Goal: Register for event/course

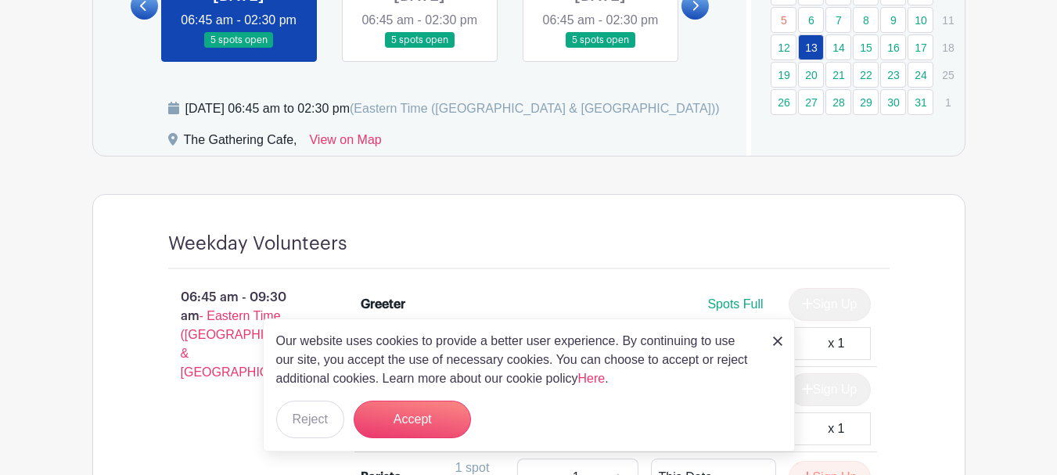
scroll to position [1096, 0]
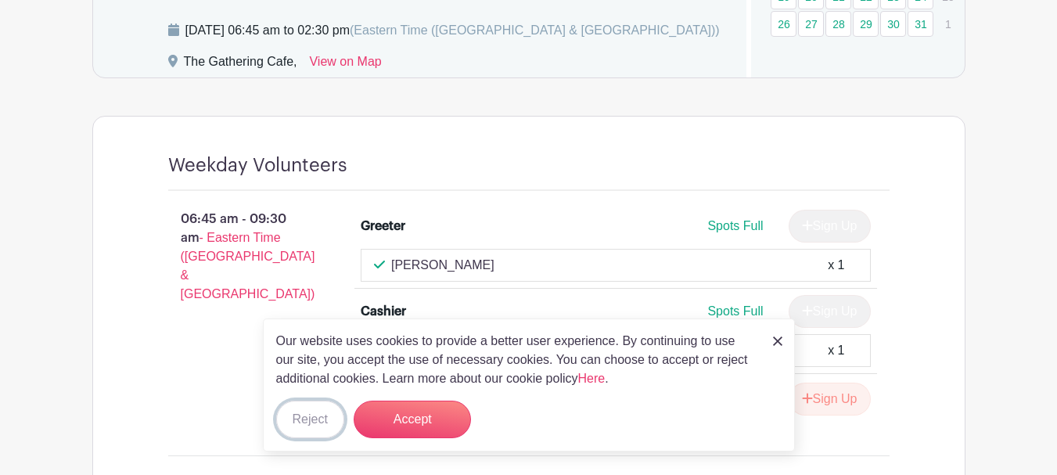
click at [286, 420] on button "Reject" at bounding box center [310, 420] width 68 height 38
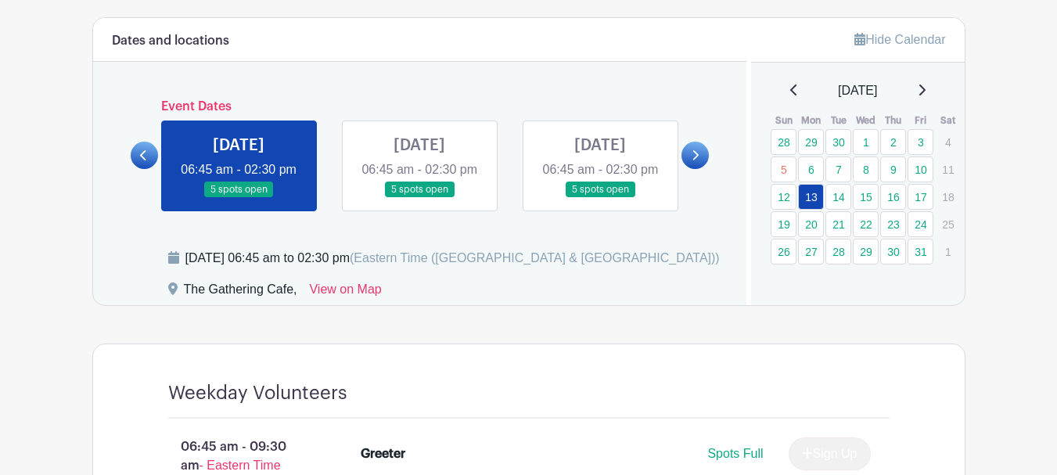
scroll to position [861, 0]
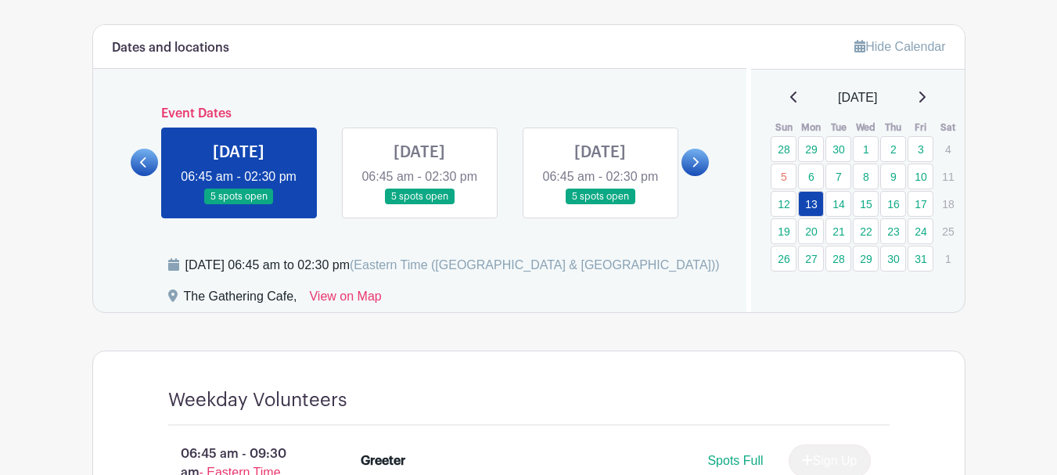
click at [419, 205] on link at bounding box center [419, 205] width 0 height 0
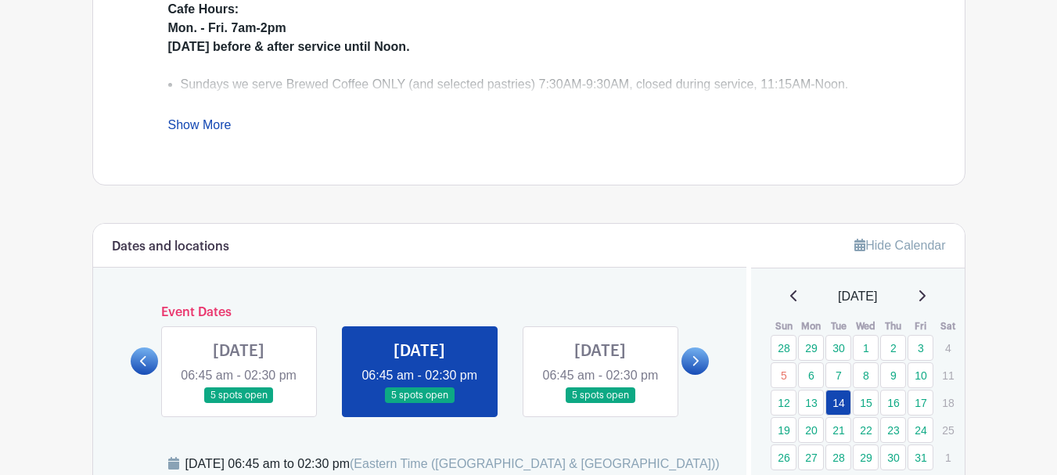
scroll to position [653, 0]
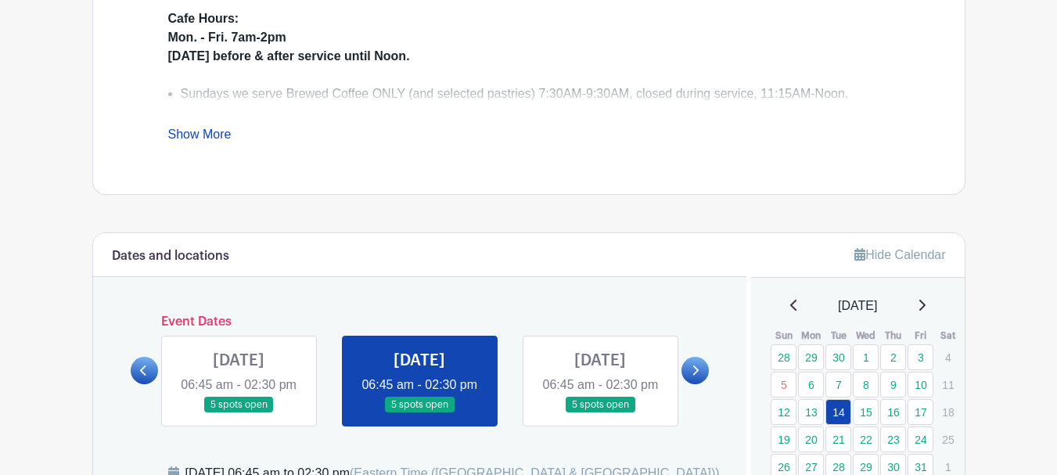
click at [600, 413] on link at bounding box center [600, 413] width 0 height 0
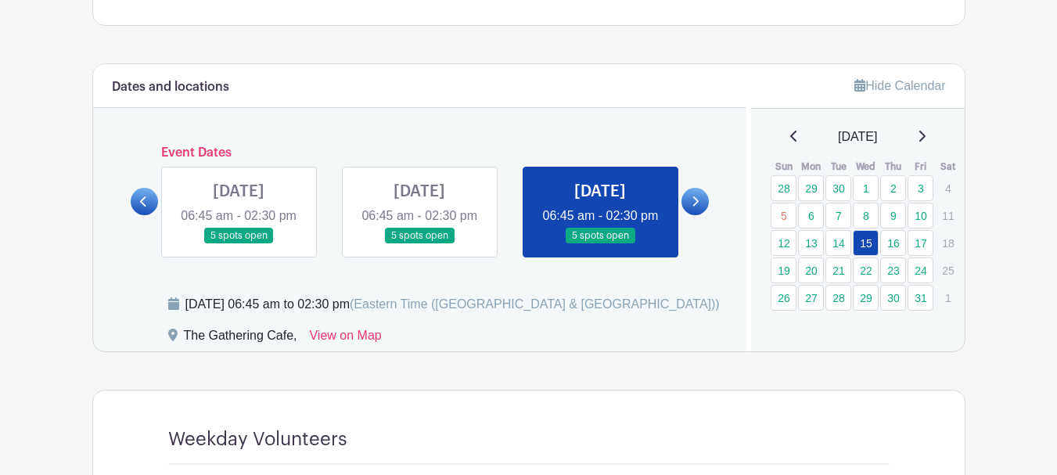
scroll to position [809, 0]
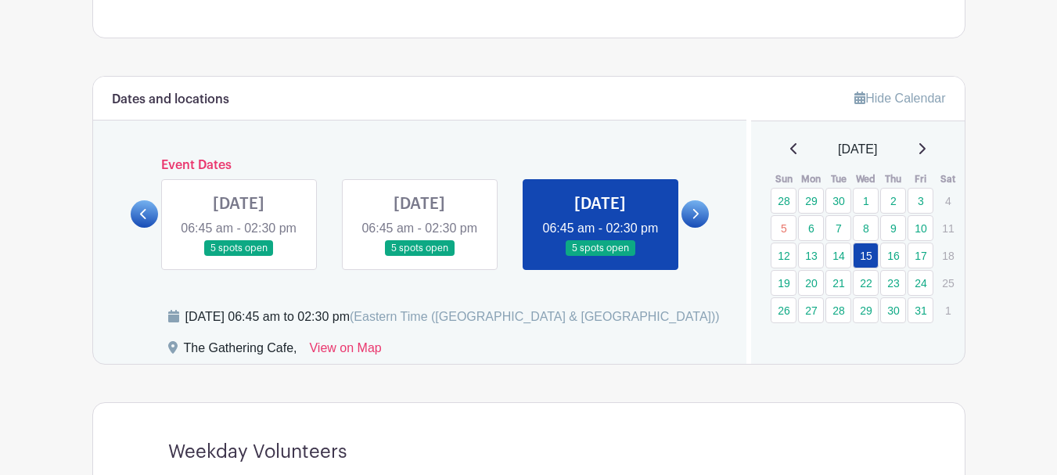
click at [694, 220] on icon at bounding box center [695, 214] width 7 height 12
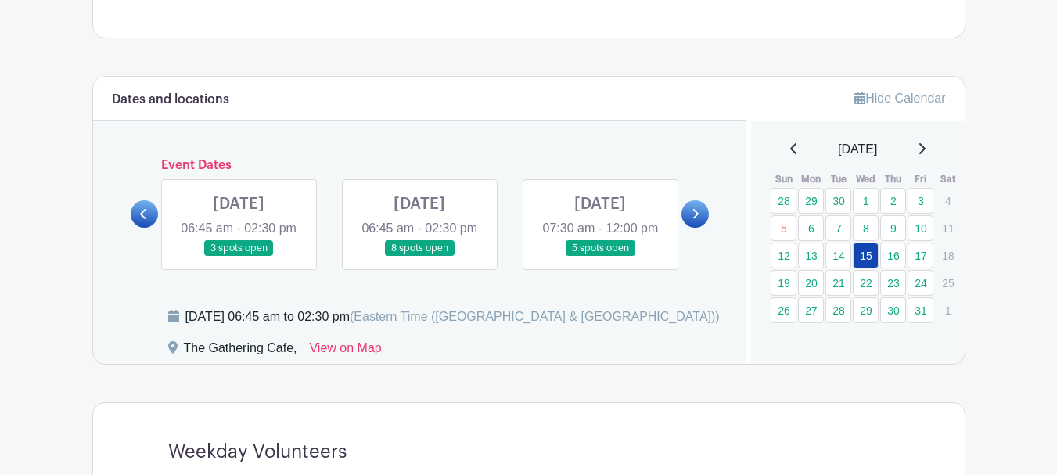
click at [239, 257] on link at bounding box center [239, 257] width 0 height 0
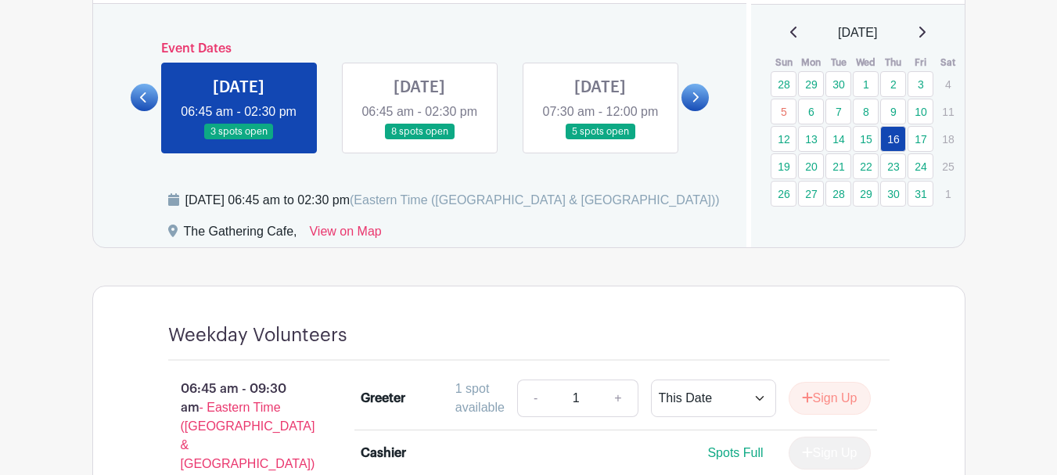
scroll to position [709, 0]
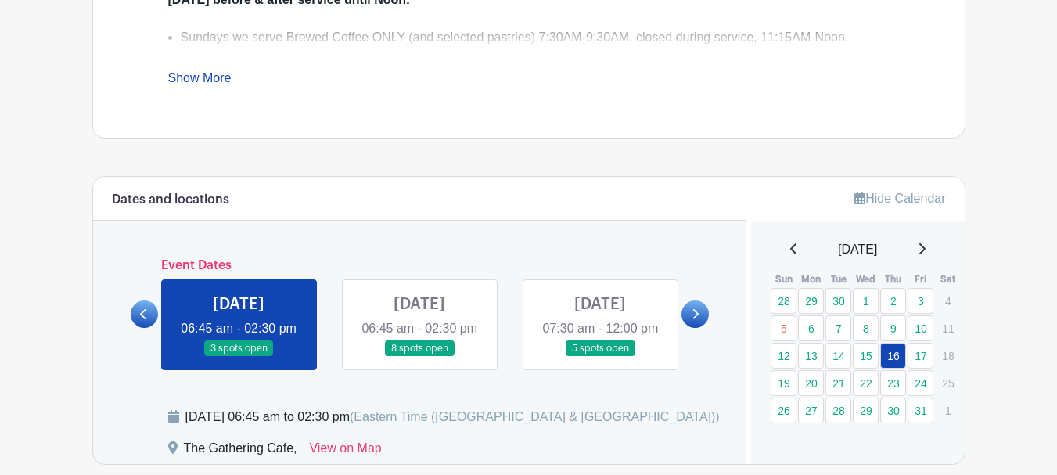
click at [419, 357] on link at bounding box center [419, 357] width 0 height 0
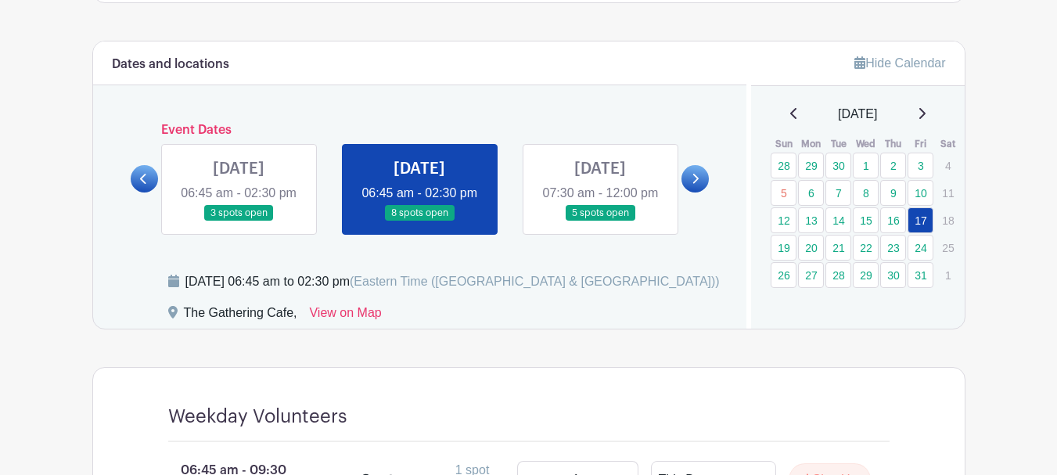
scroll to position [787, 0]
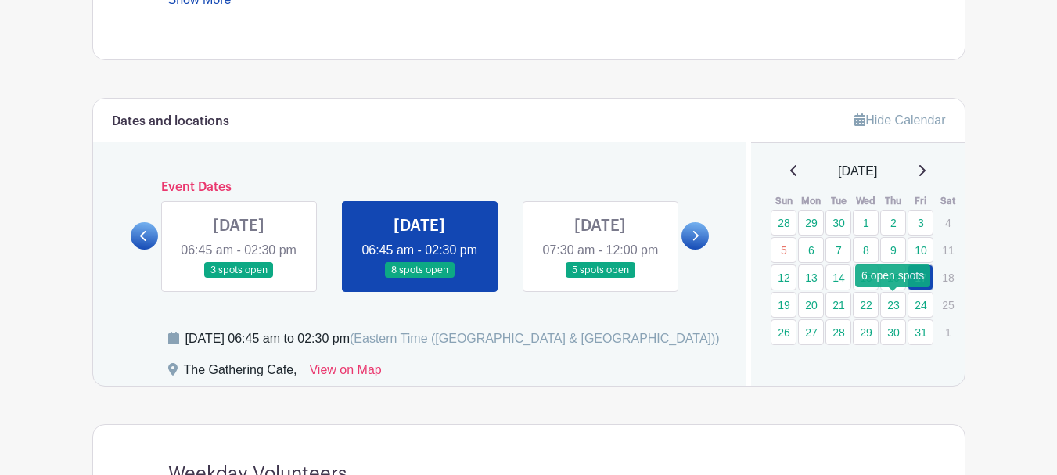
click at [896, 305] on link "23" at bounding box center [893, 305] width 26 height 26
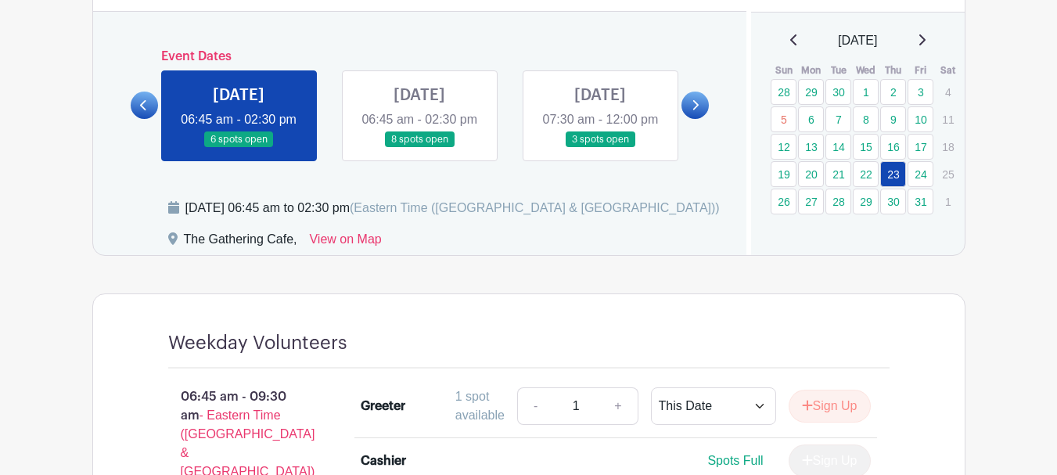
scroll to position [866, 0]
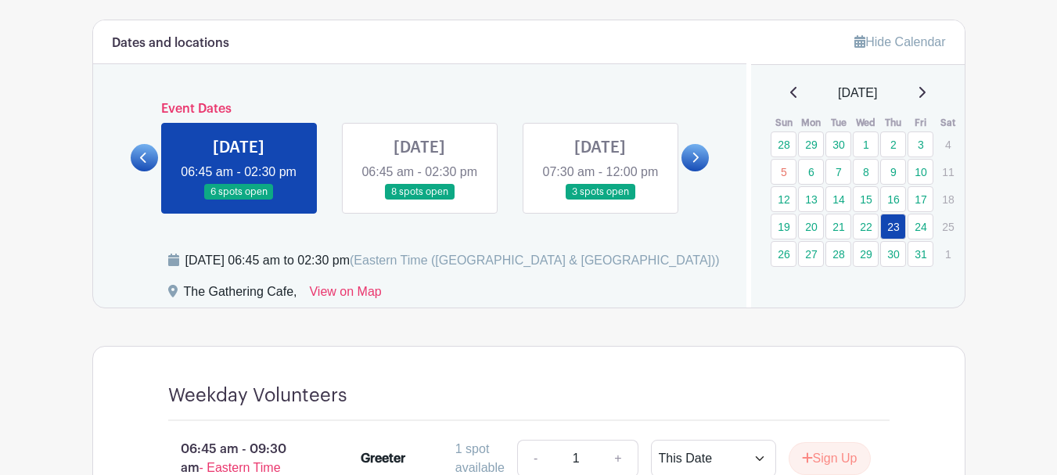
click at [419, 200] on link at bounding box center [419, 200] width 0 height 0
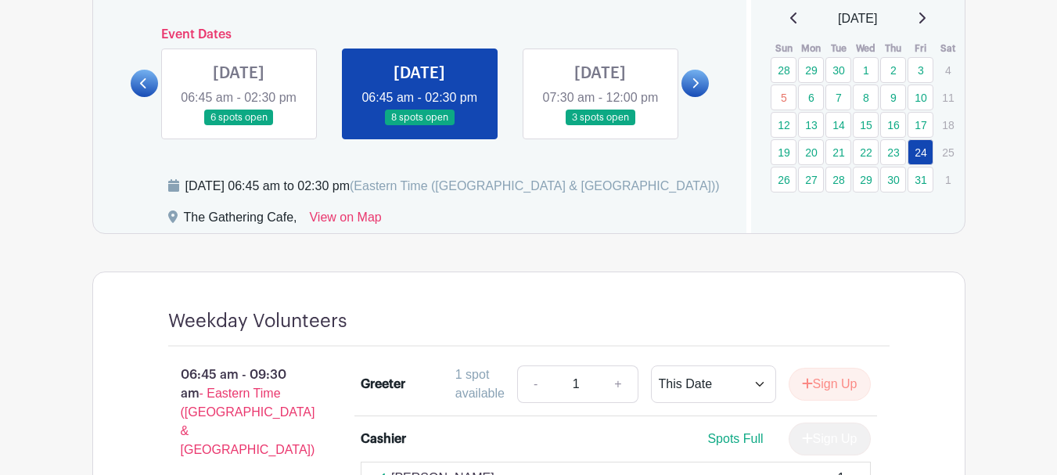
scroll to position [709, 0]
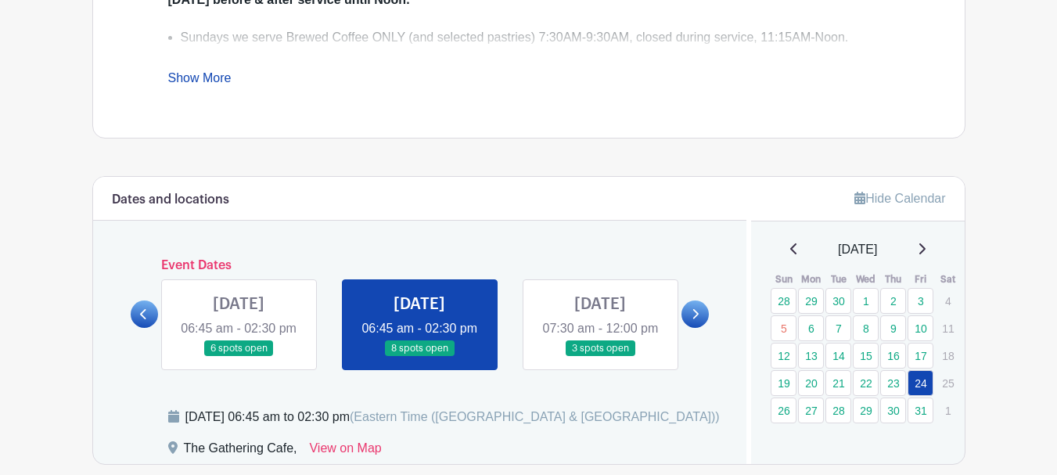
click at [239, 357] on link at bounding box center [239, 357] width 0 height 0
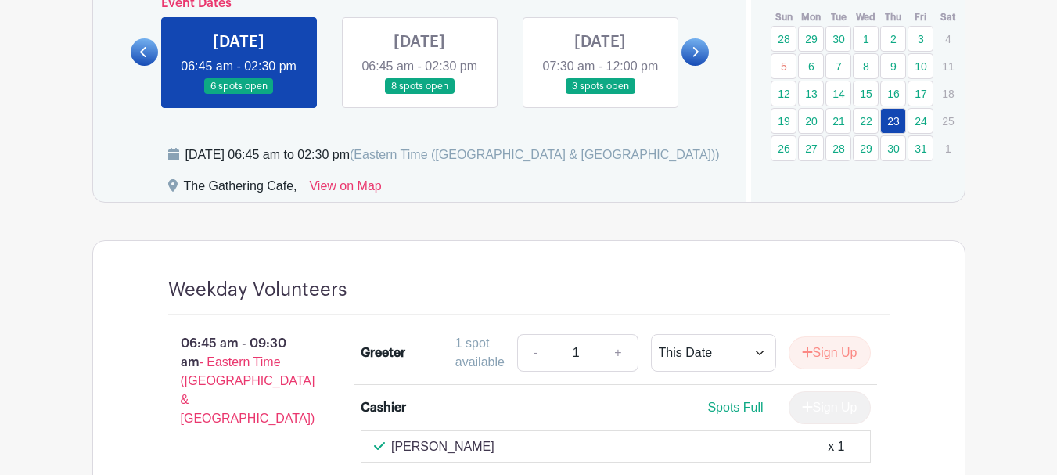
scroll to position [944, 0]
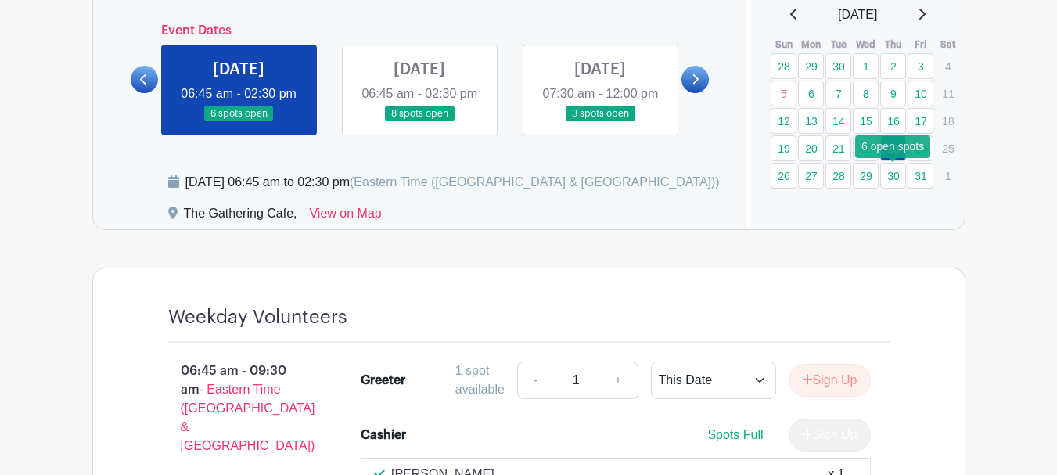
click at [898, 175] on link "30" at bounding box center [893, 176] width 26 height 26
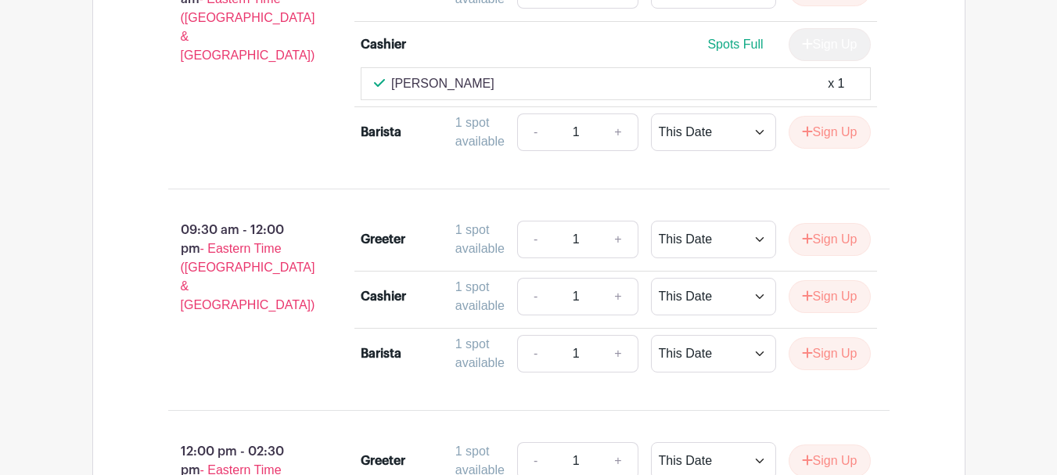
scroll to position [1335, 0]
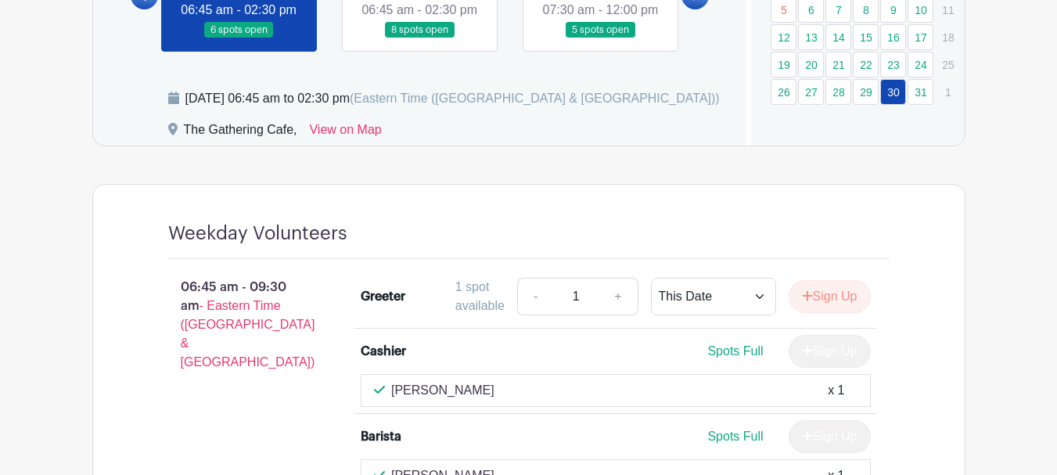
scroll to position [938, 0]
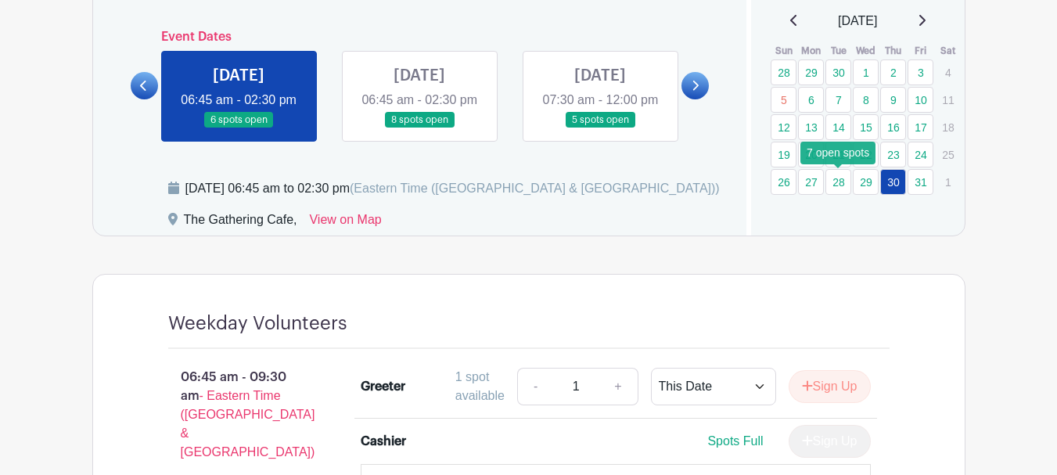
click at [844, 187] on link "28" at bounding box center [839, 182] width 26 height 26
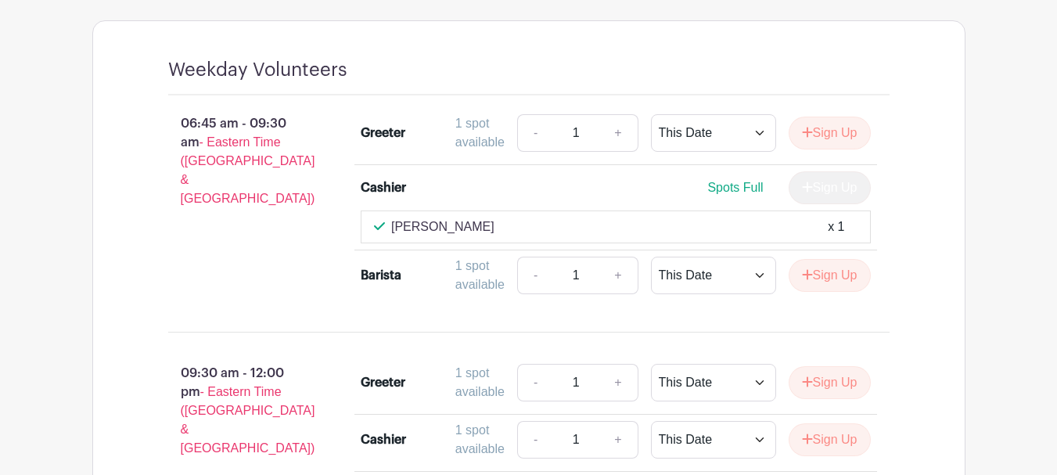
scroll to position [938, 0]
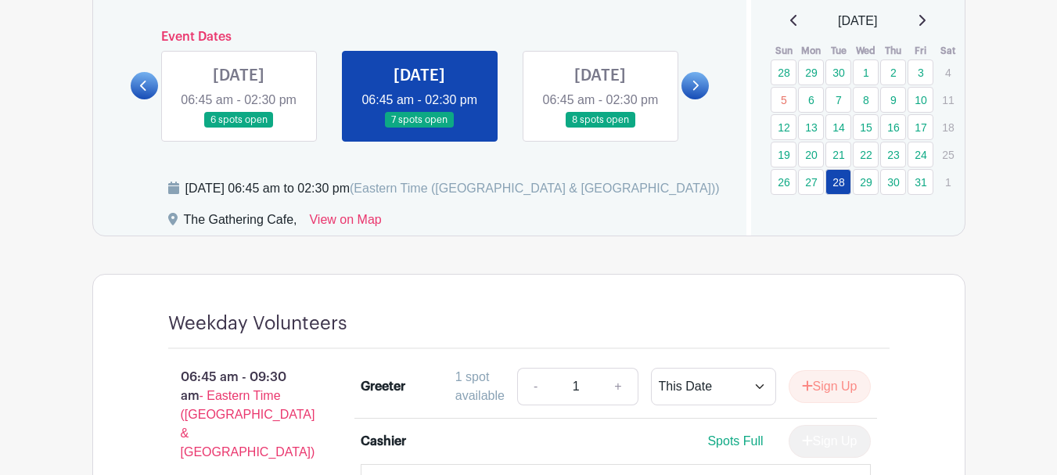
click at [923, 23] on div "[DATE]" at bounding box center [858, 21] width 176 height 19
click at [926, 21] on icon at bounding box center [922, 20] width 8 height 13
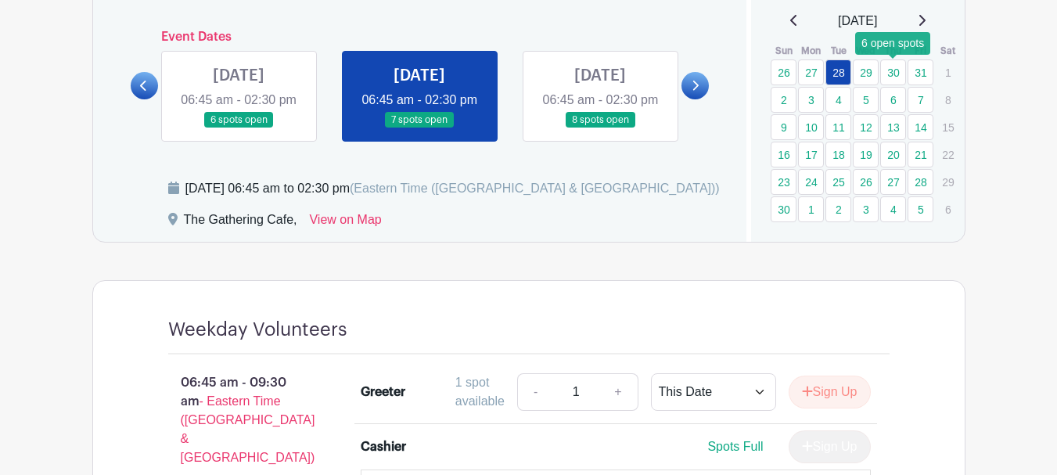
click at [895, 73] on link "30" at bounding box center [893, 72] width 26 height 26
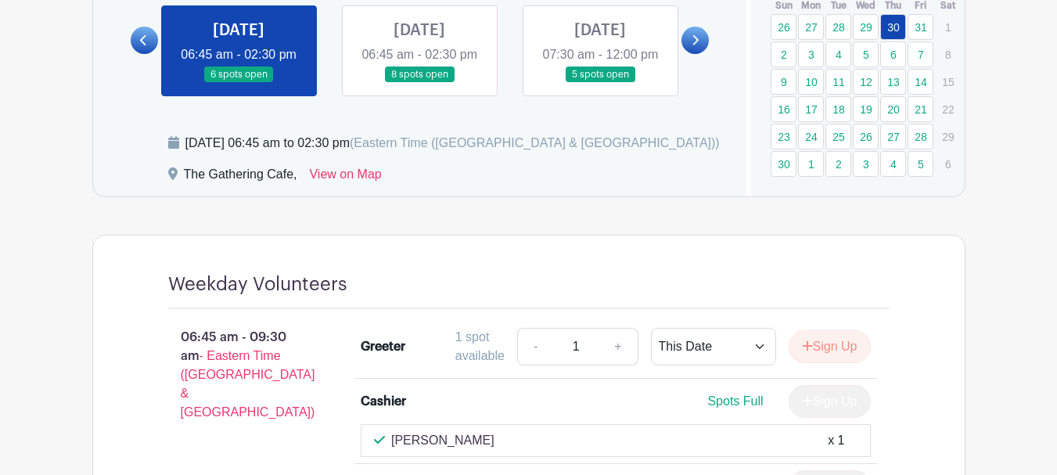
scroll to position [938, 0]
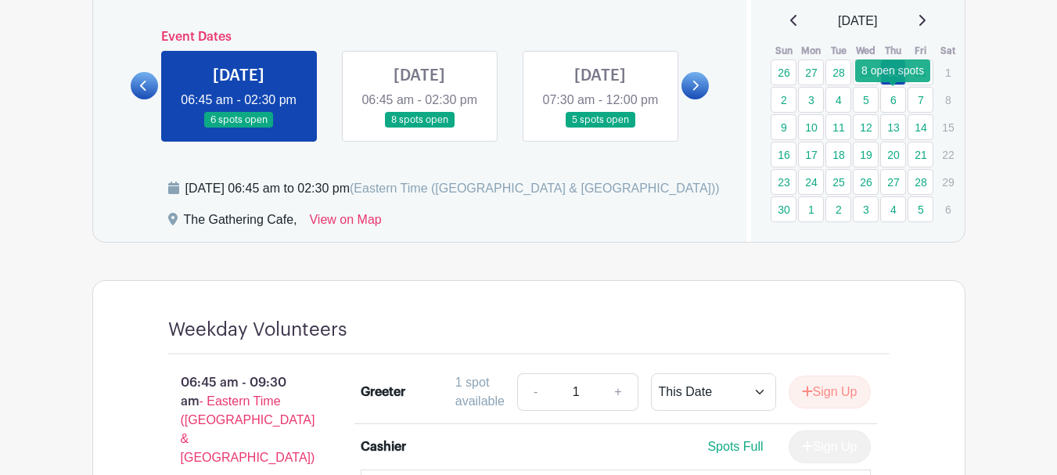
click at [895, 103] on link "6" at bounding box center [893, 100] width 26 height 26
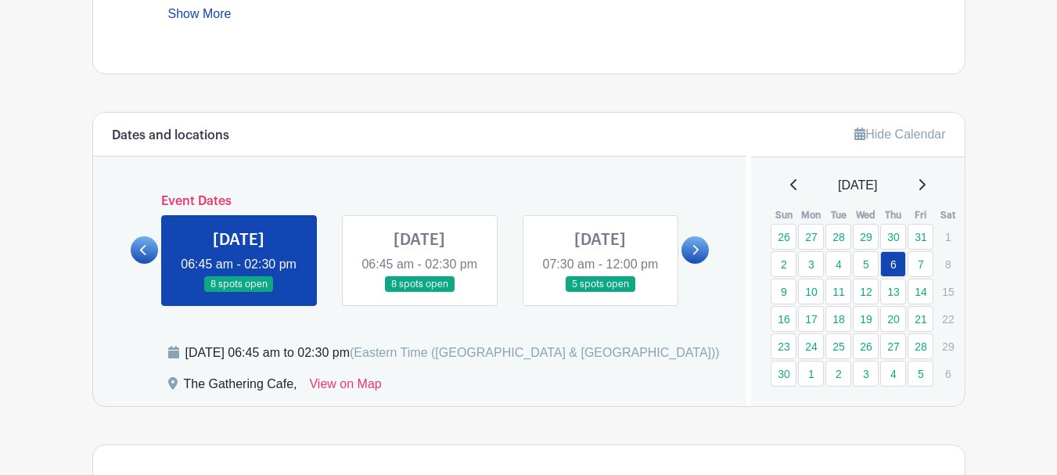
scroll to position [881, 0]
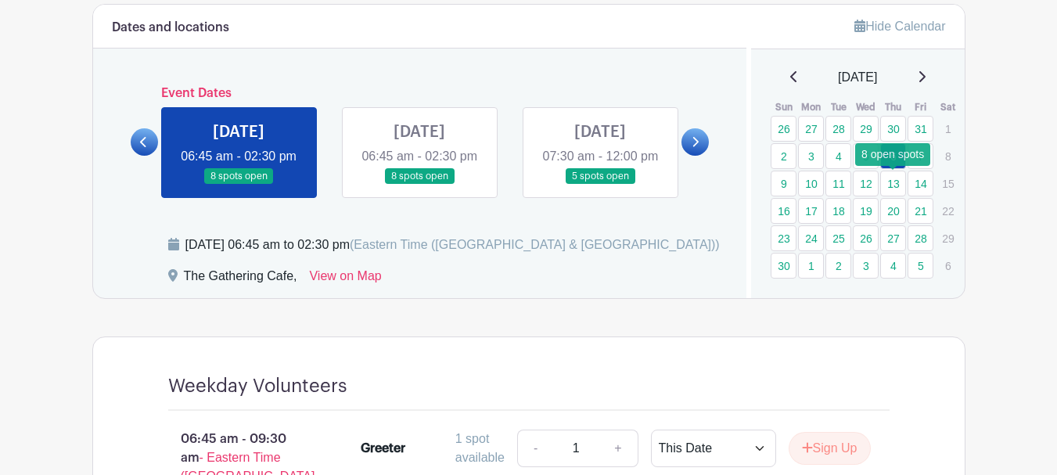
click at [897, 179] on link "13" at bounding box center [893, 184] width 26 height 26
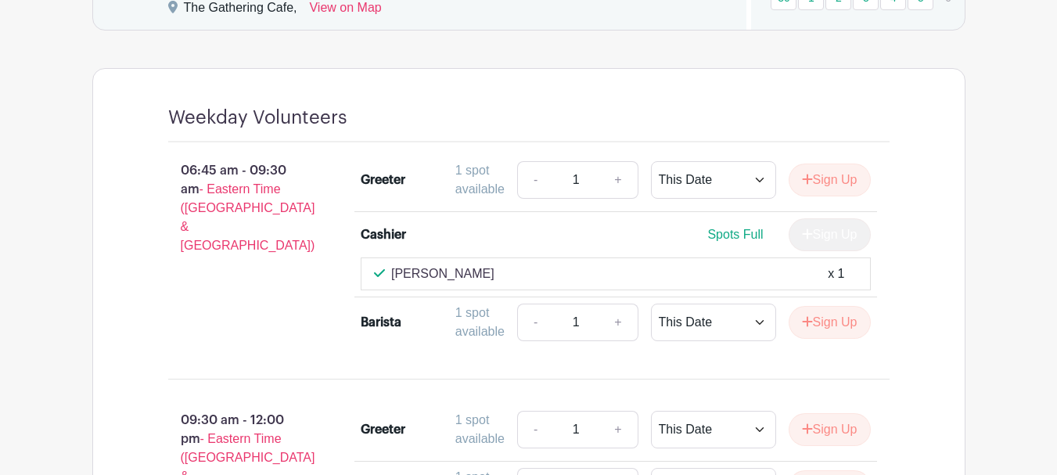
scroll to position [881, 0]
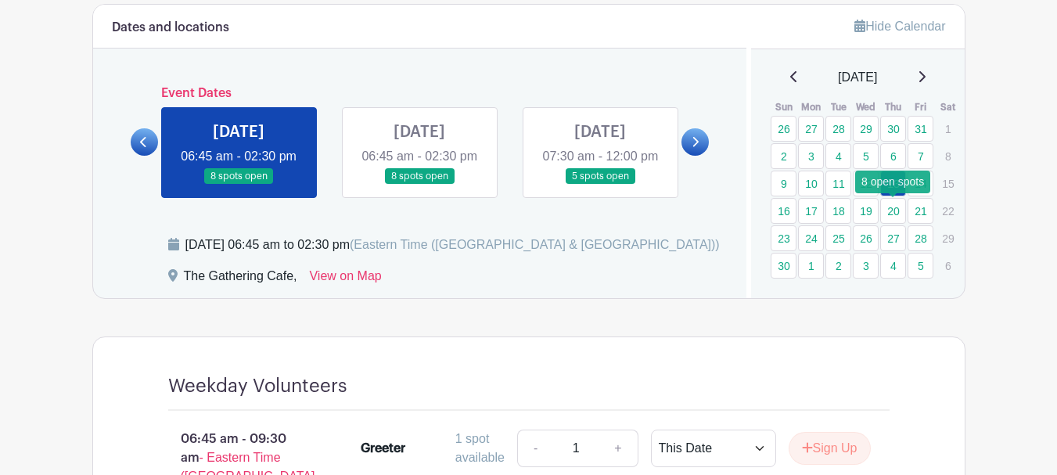
click at [896, 211] on link "20" at bounding box center [893, 211] width 26 height 26
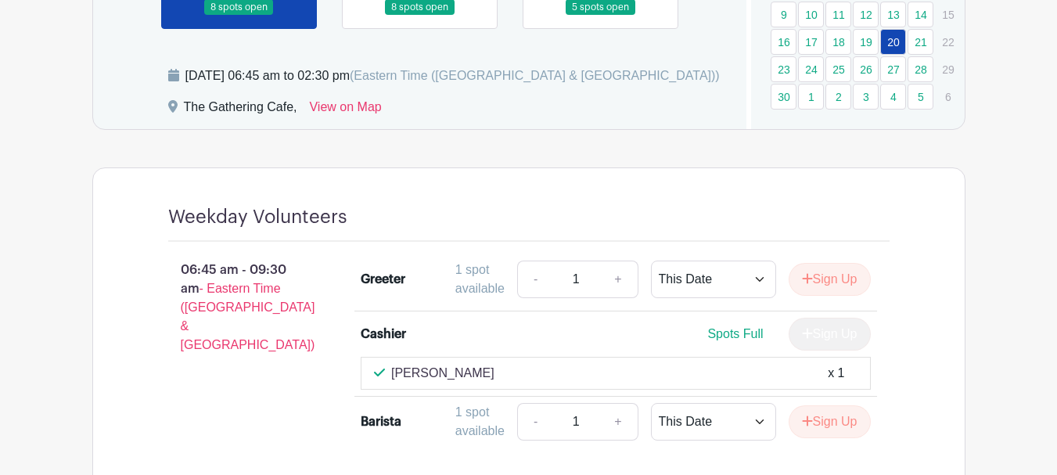
scroll to position [960, 0]
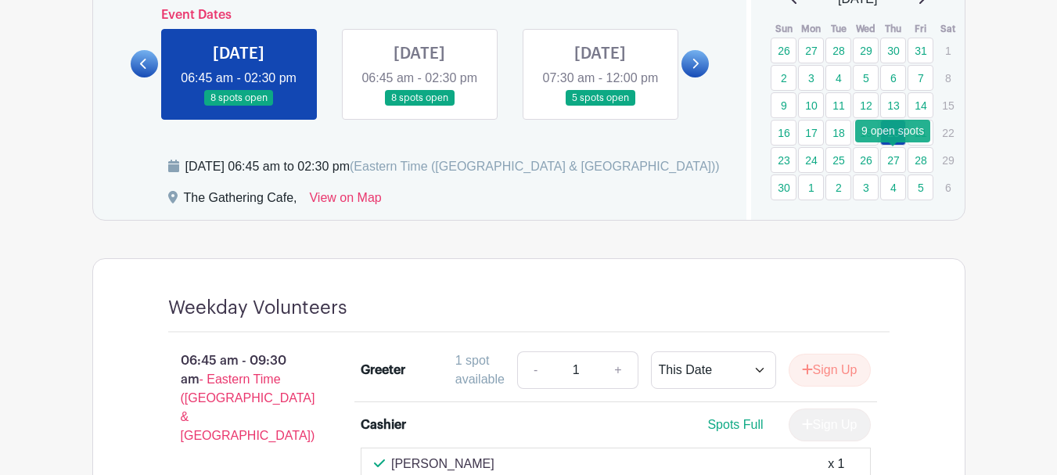
click at [895, 162] on link "27" at bounding box center [893, 160] width 26 height 26
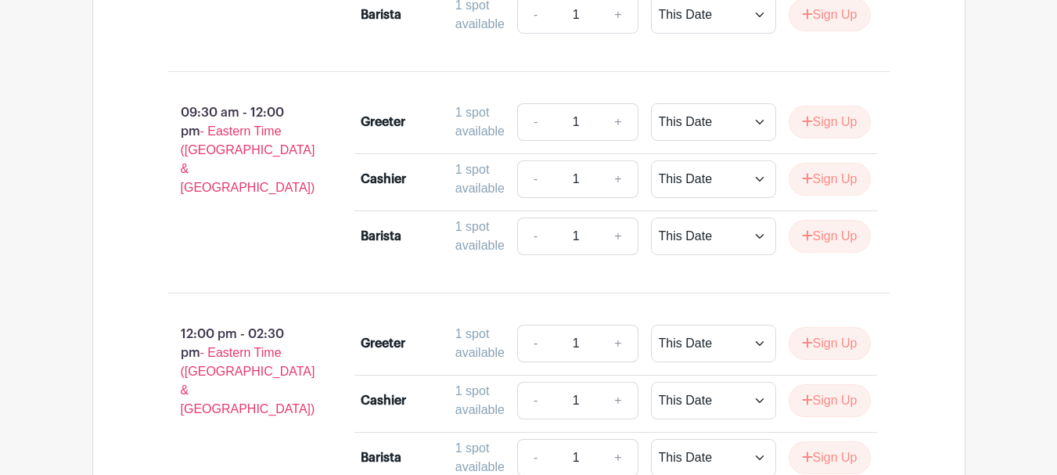
scroll to position [1586, 0]
